Goal: Communication & Community: Answer question/provide support

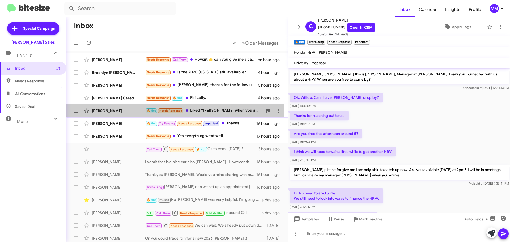
click at [123, 109] on div "[PERSON_NAME]" at bounding box center [118, 110] width 53 height 5
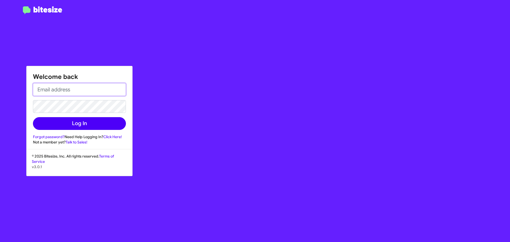
type input "[EMAIL_ADDRESS][DOMAIN_NAME]"
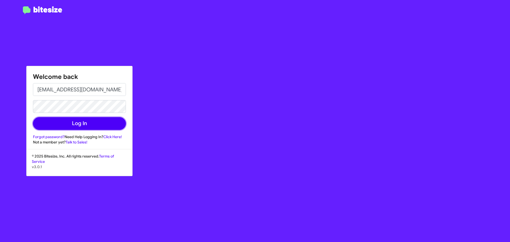
click at [77, 122] on button "Log In" at bounding box center [79, 123] width 93 height 13
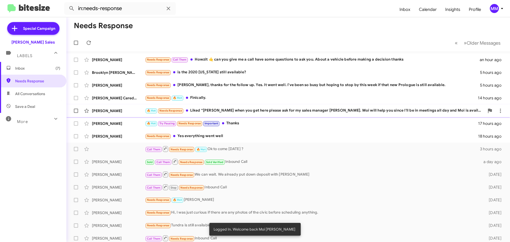
click at [109, 109] on div "[PERSON_NAME]" at bounding box center [118, 110] width 53 height 5
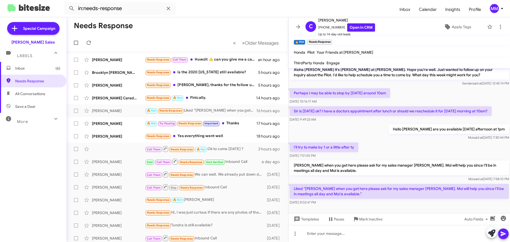
scroll to position [32, 0]
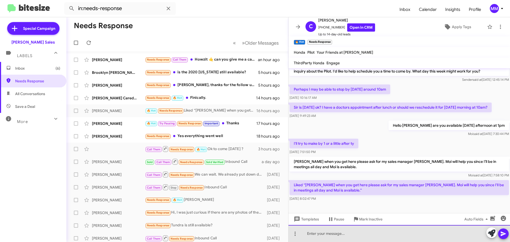
click at [324, 234] on div at bounding box center [399, 233] width 222 height 17
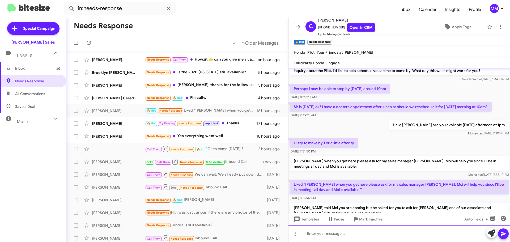
scroll to position [0, 0]
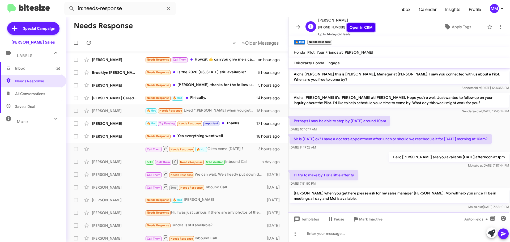
click at [350, 28] on link "Open in CRM" at bounding box center [361, 27] width 28 height 8
